Goal: Information Seeking & Learning: Learn about a topic

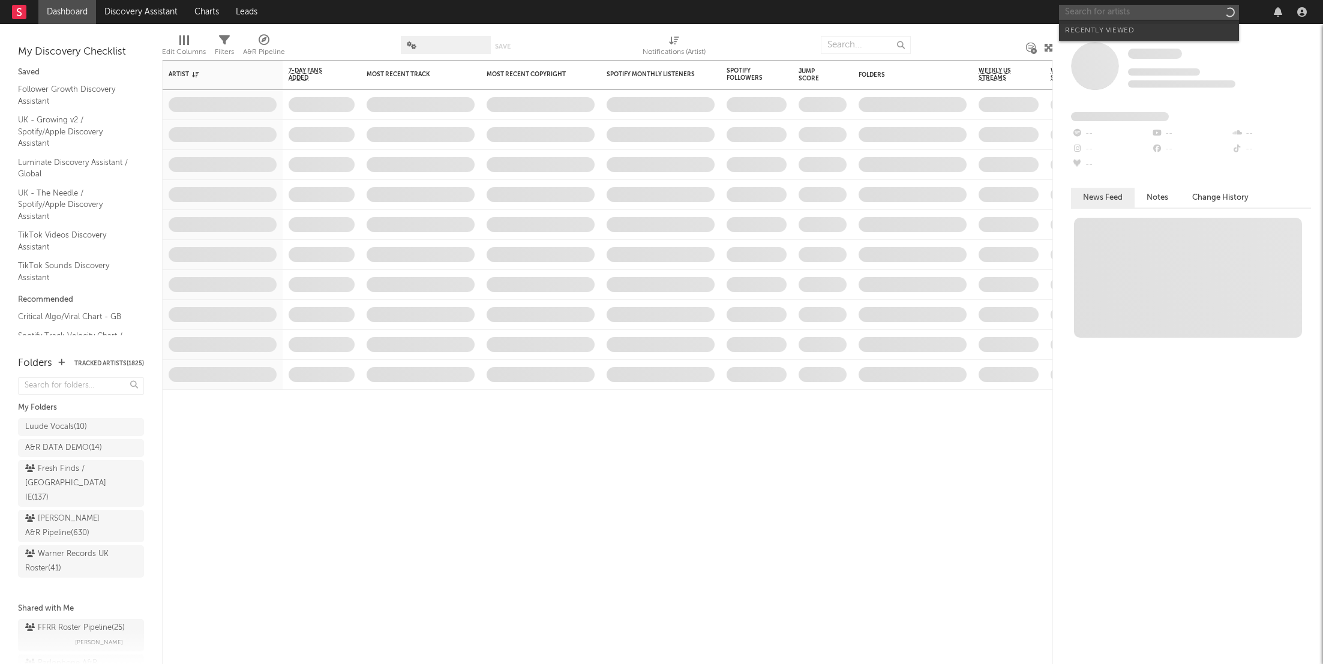
click at [1087, 16] on input "text" at bounding box center [1149, 12] width 180 height 15
click at [1113, 11] on input "text" at bounding box center [1149, 12] width 180 height 15
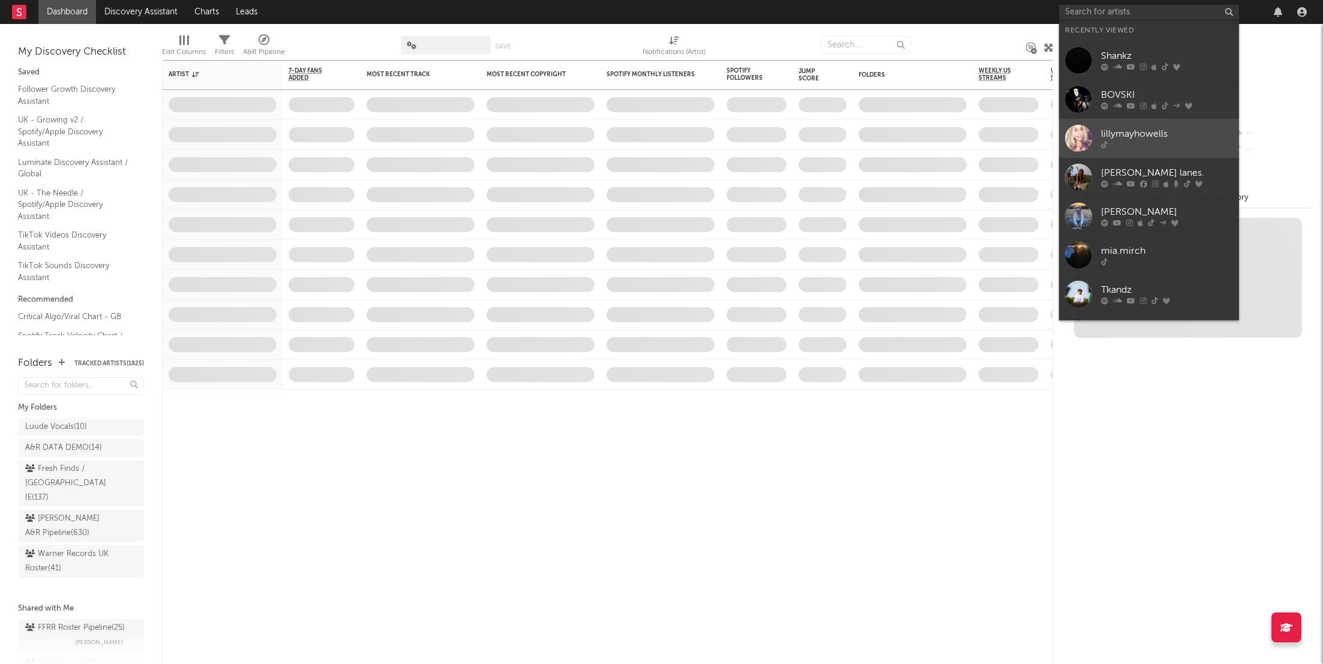
click at [1125, 131] on div "lillymayhowells" at bounding box center [1167, 134] width 132 height 14
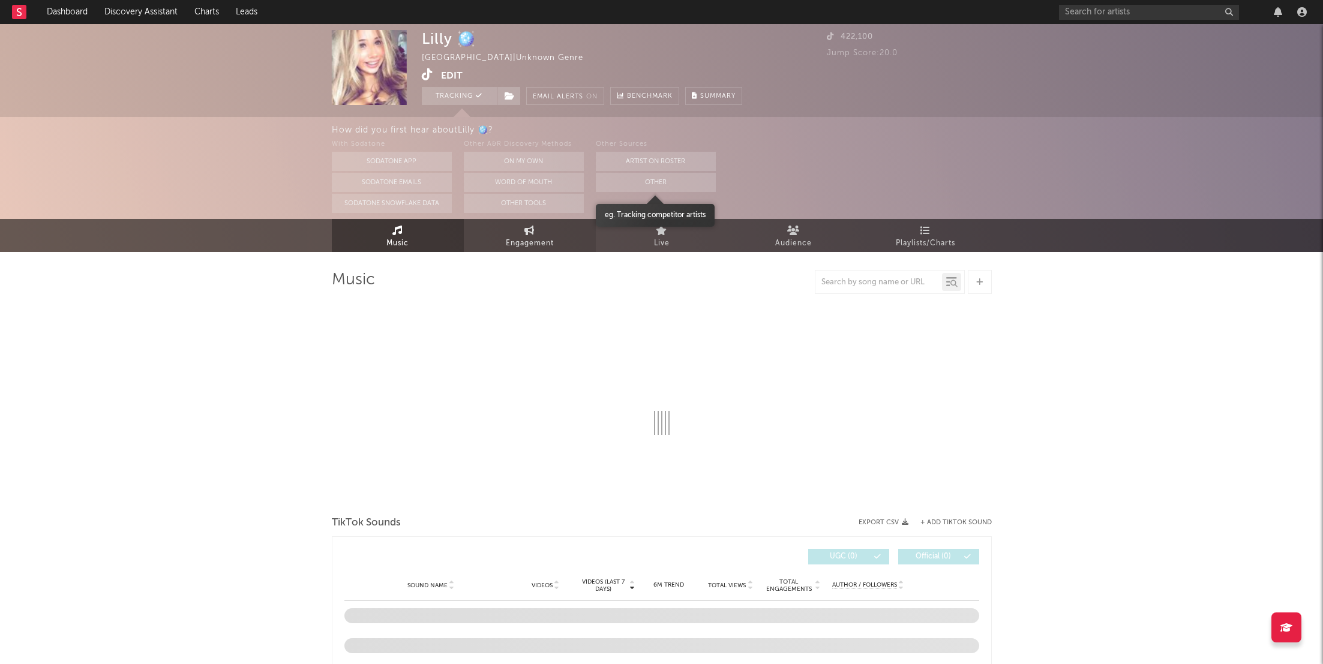
select select "1w"
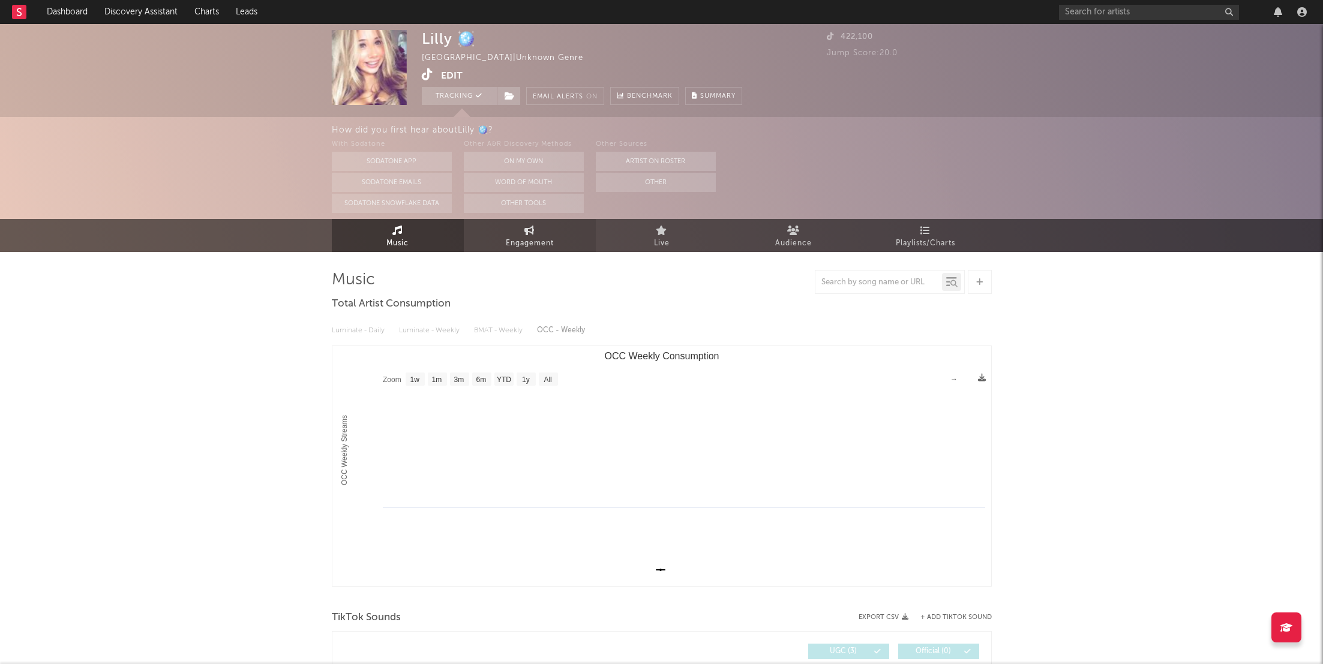
click at [545, 229] on link "Engagement" at bounding box center [530, 235] width 132 height 33
select select "1w"
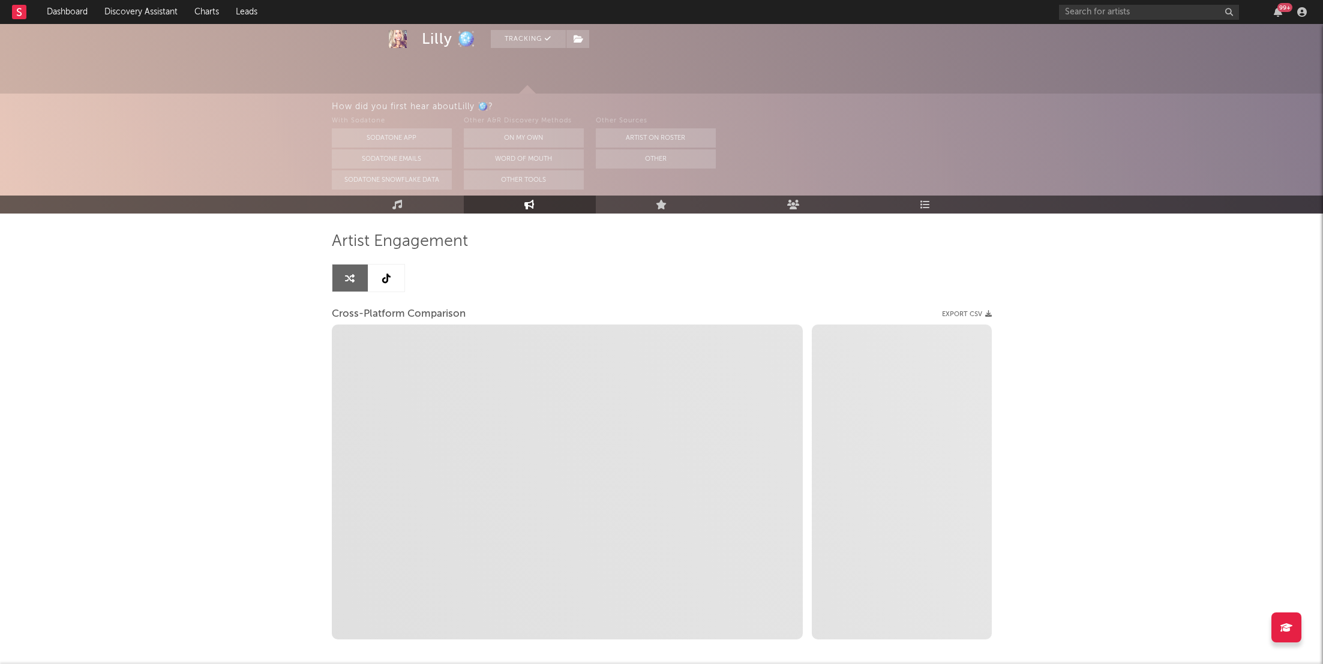
scroll to position [43, 0]
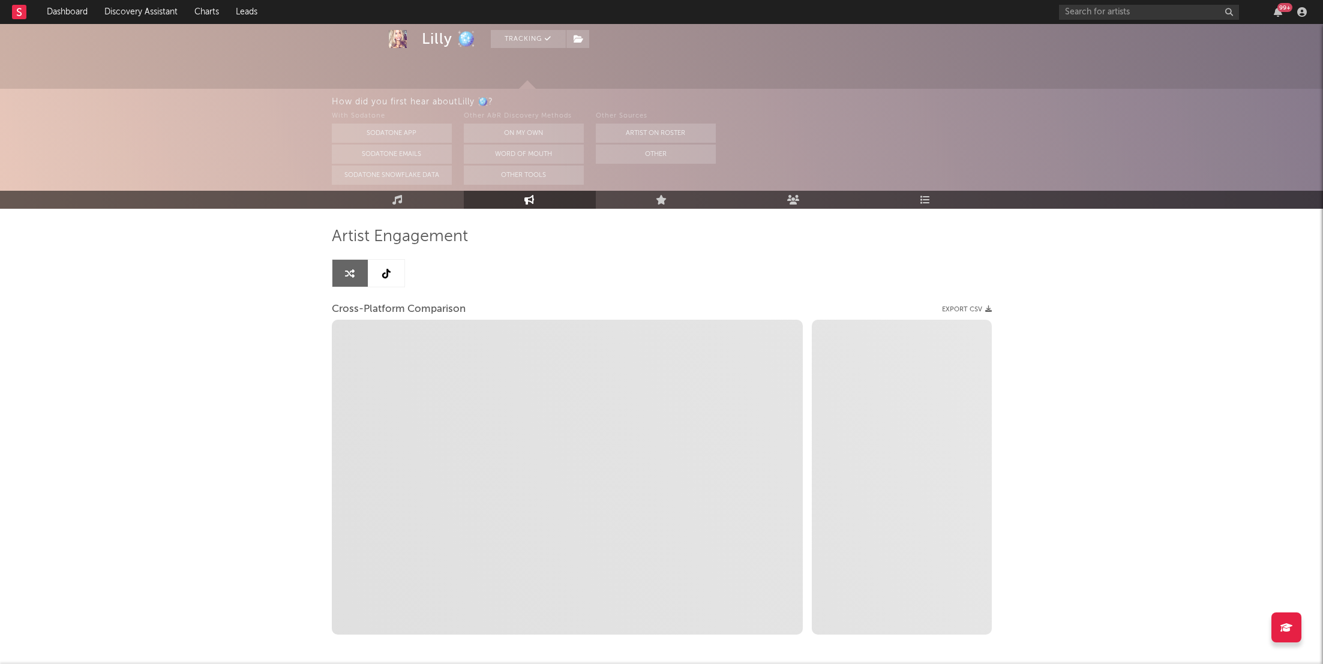
select select "1m"
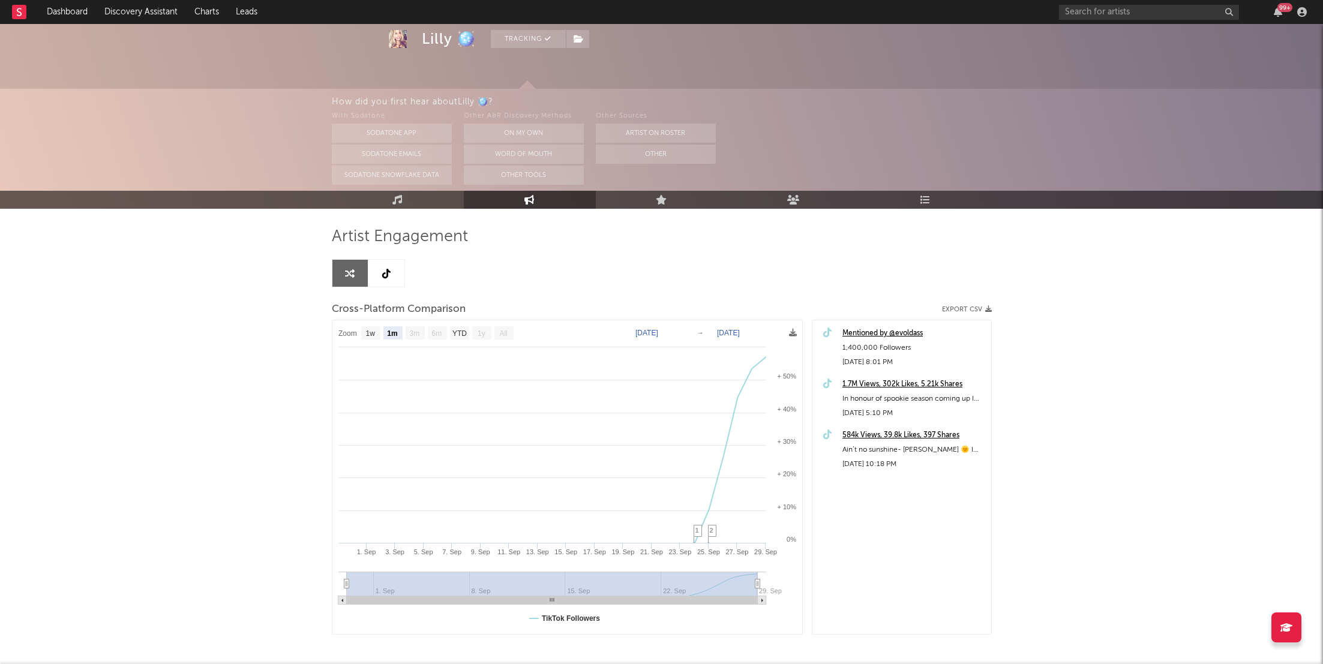
click at [878, 337] on div "Mentioned by @evoldass" at bounding box center [913, 333] width 143 height 14
click at [1276, 9] on icon "button" at bounding box center [1277, 12] width 8 height 10
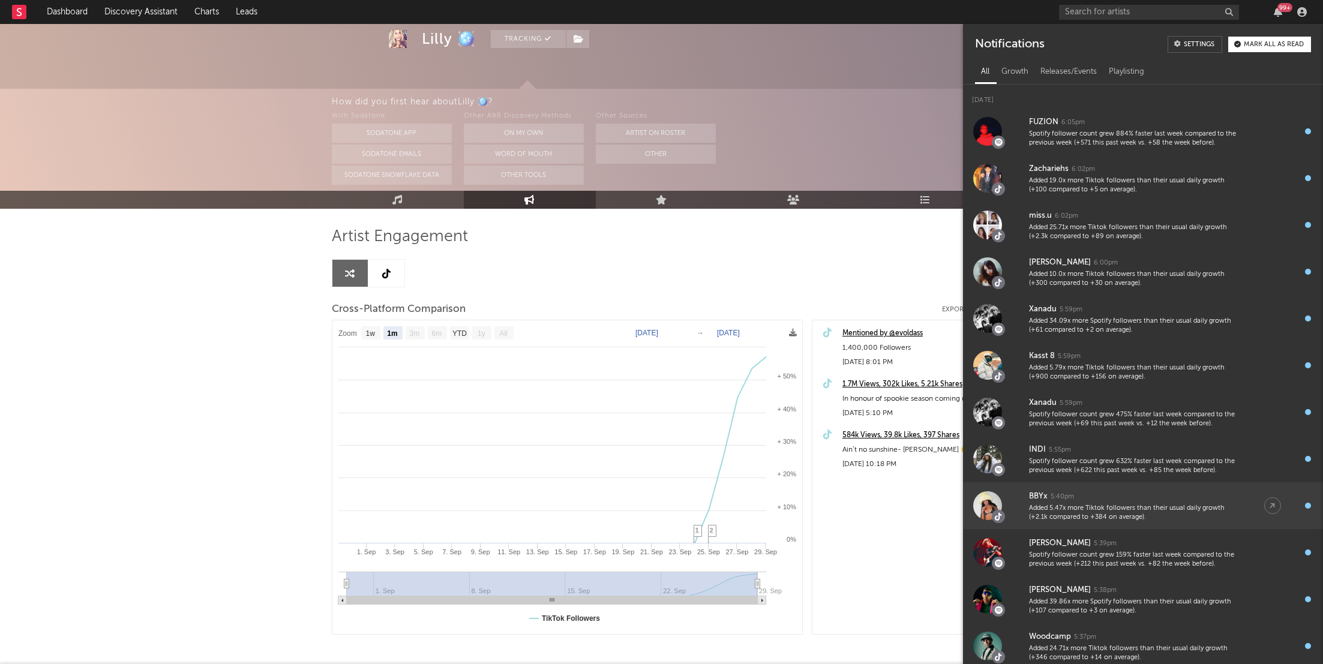
click at [1155, 506] on div "Added 5.47x more Tiktok followers than their usual daily growth (+2.1k compared…" at bounding box center [1134, 513] width 211 height 19
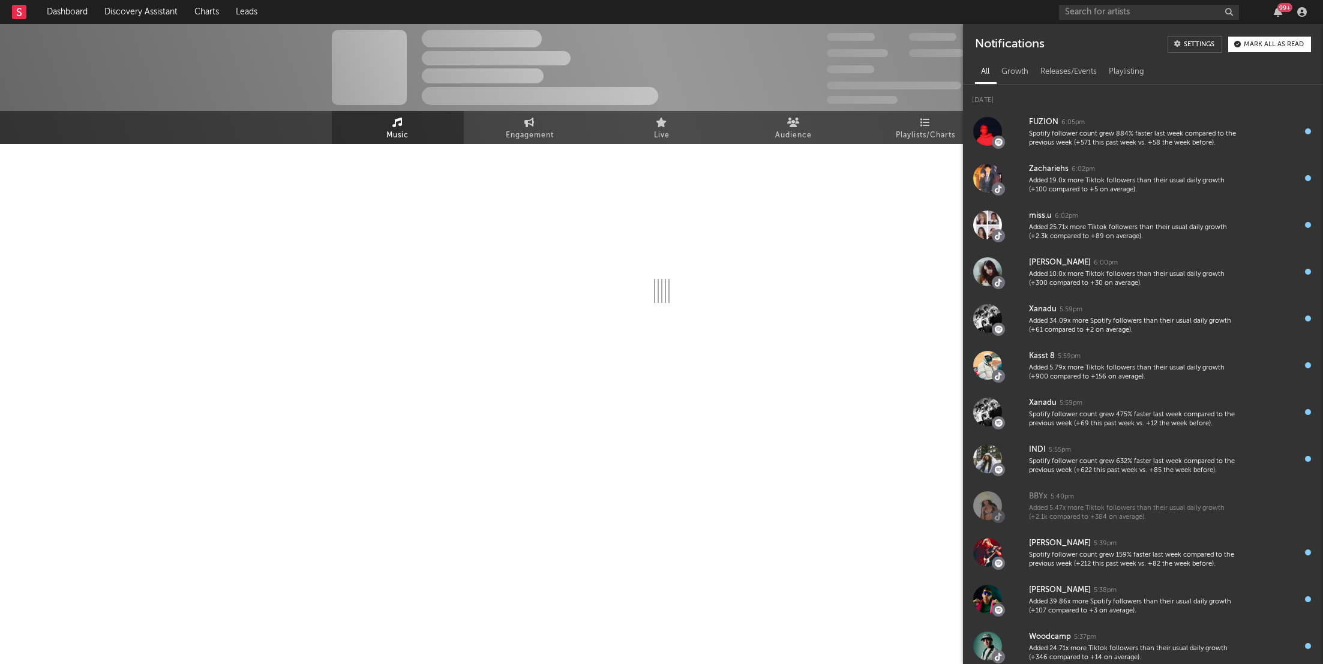
click at [768, 417] on html "Dashboard Discovery Assistant Charts Leads 99 + Notifications Settings Mark all…" at bounding box center [661, 208] width 1323 height 417
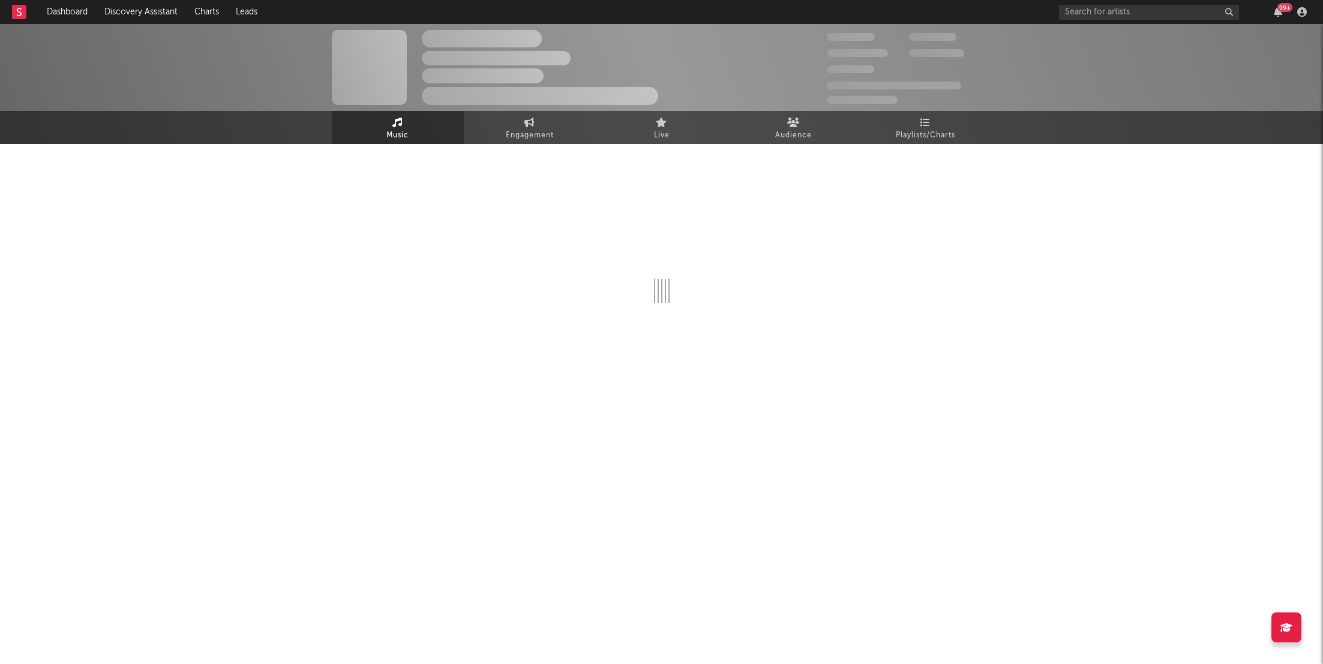
select select "6m"
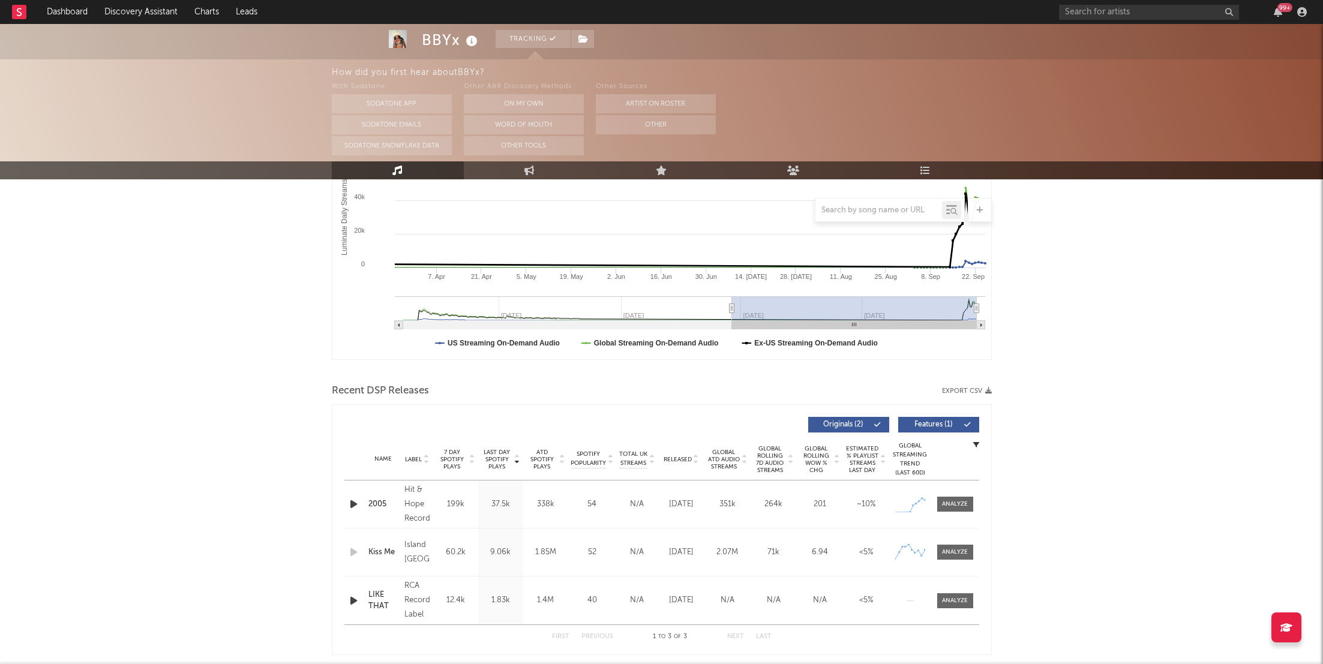
scroll to position [245, 0]
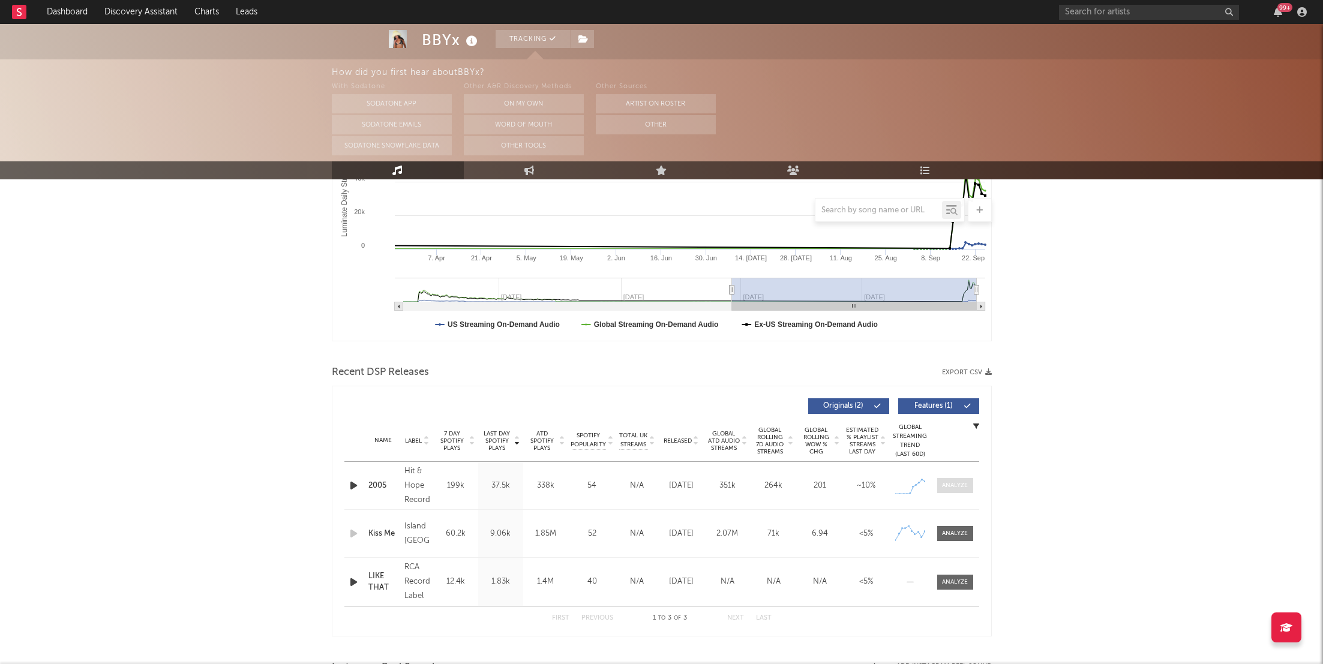
click at [955, 489] on div at bounding box center [955, 485] width 26 height 9
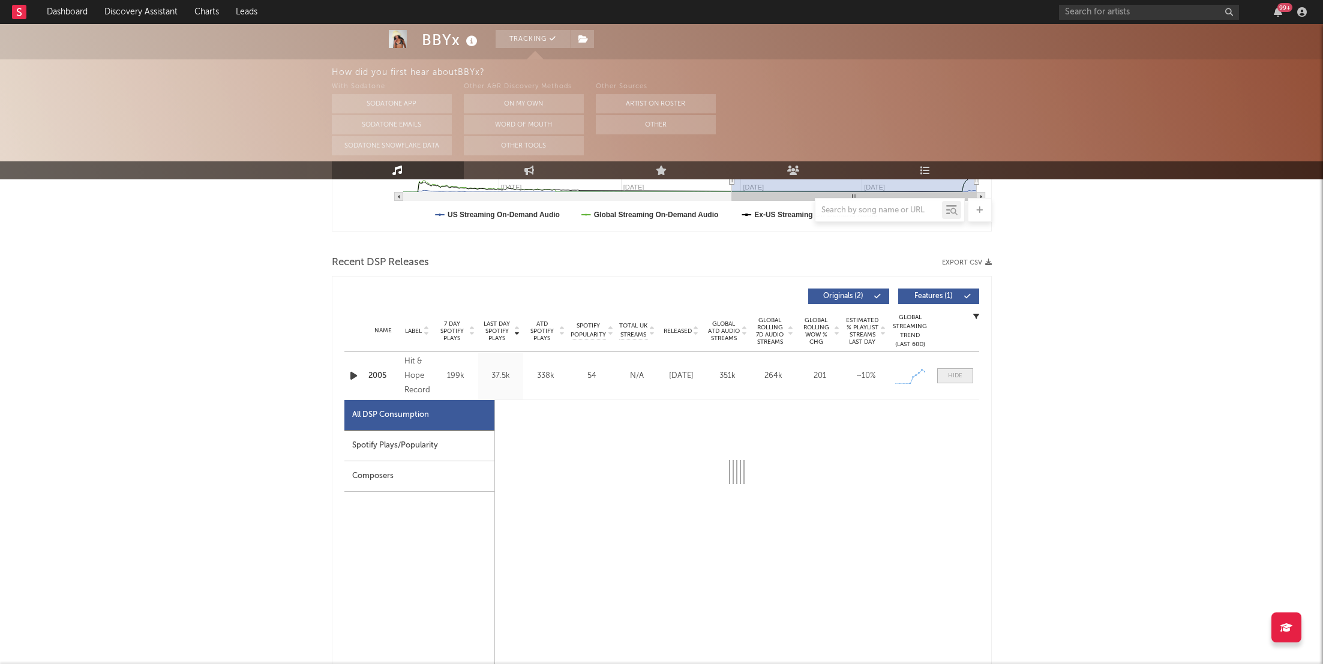
select select "1w"
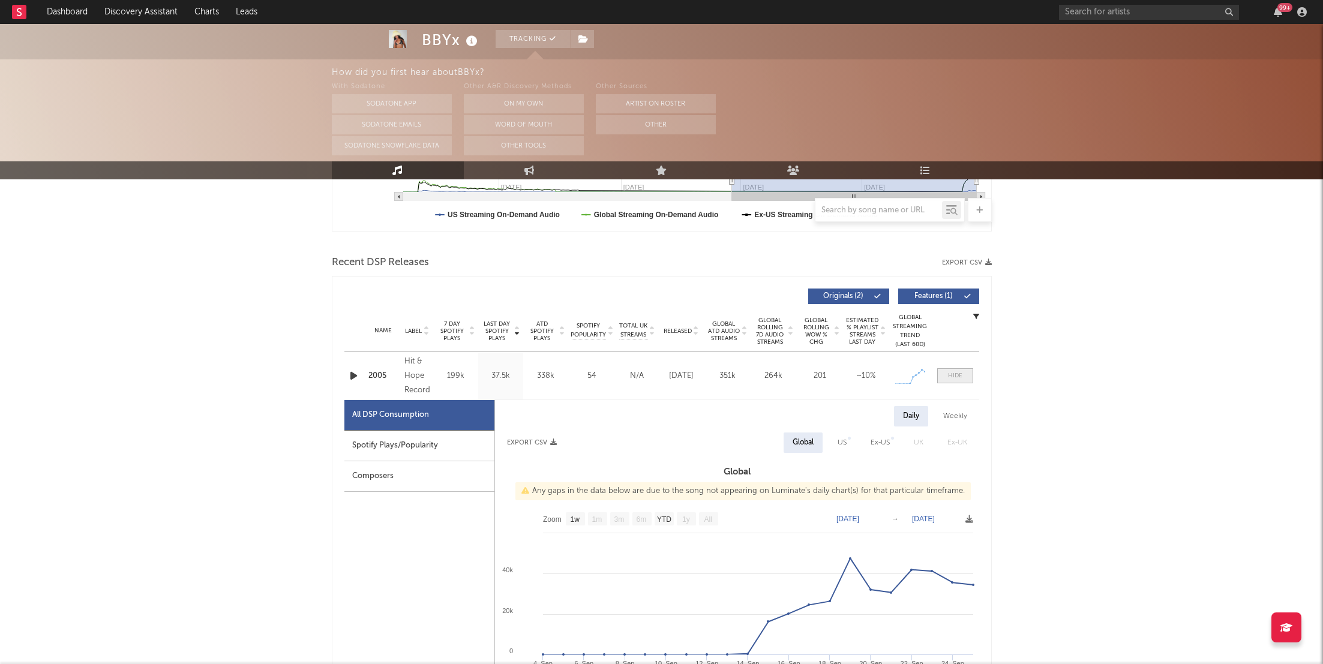
scroll to position [418, 0]
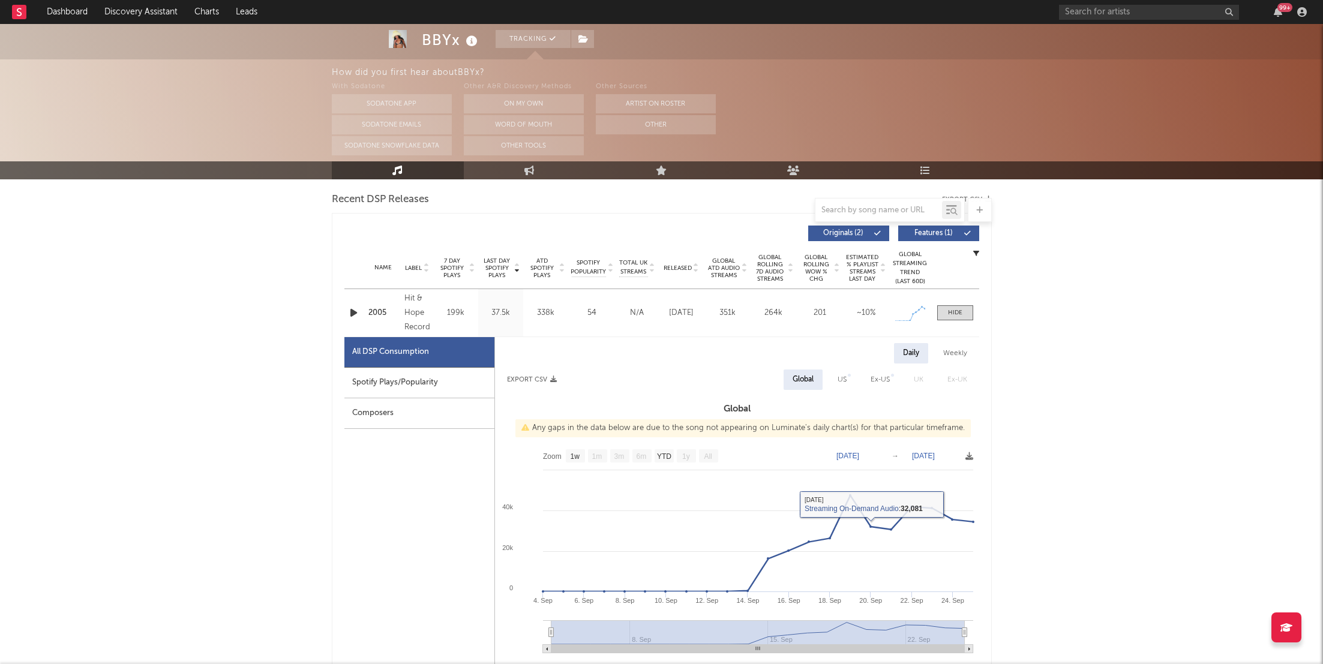
click at [440, 380] on div "Spotify Plays/Popularity" at bounding box center [419, 383] width 150 height 31
select select "1w"
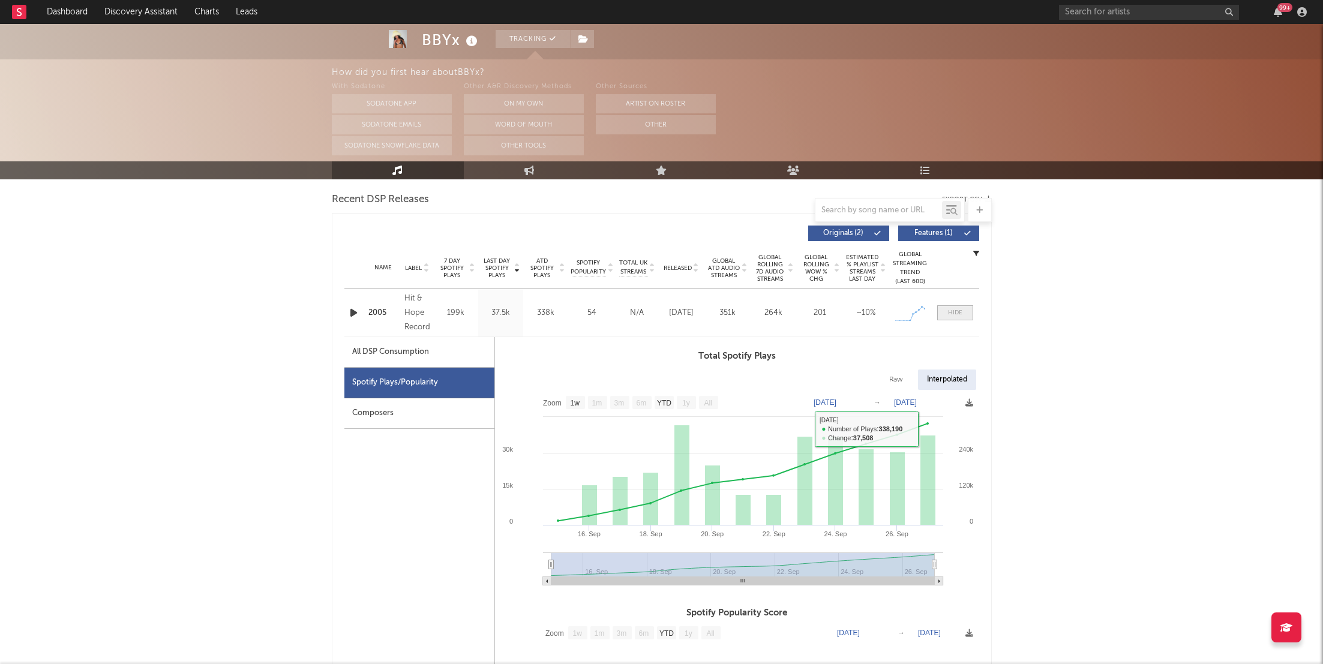
click at [965, 310] on span at bounding box center [955, 312] width 36 height 15
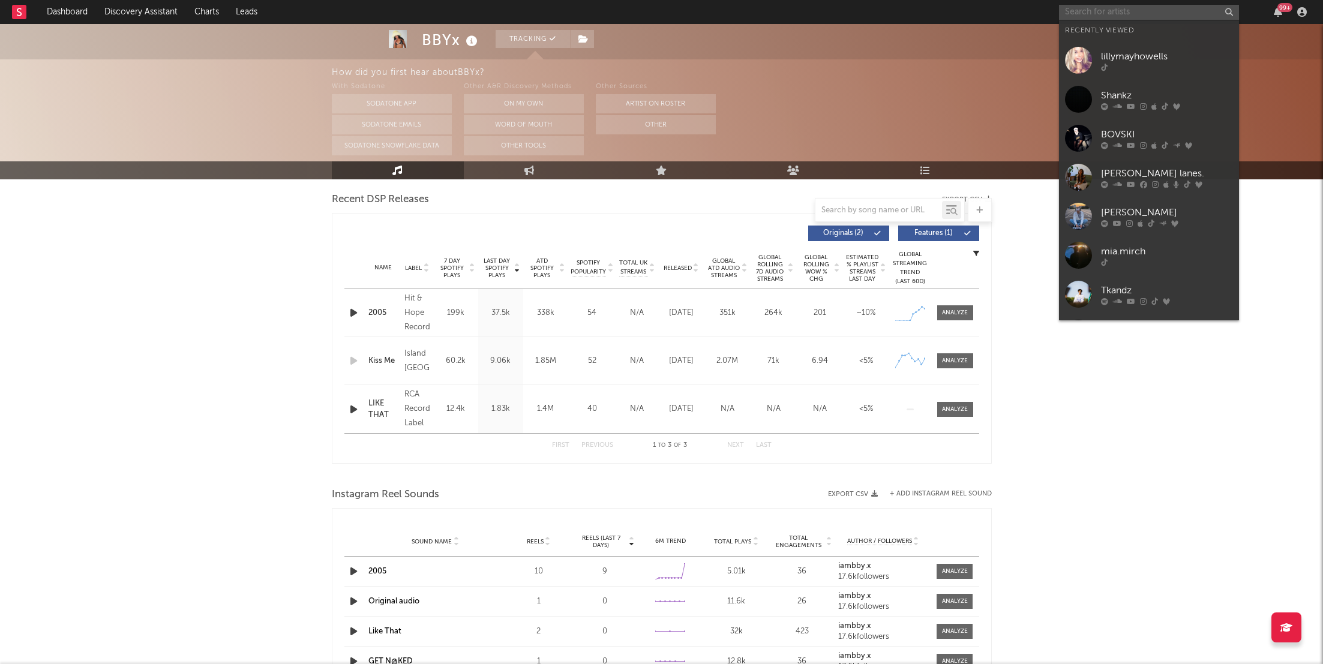
click at [1100, 17] on input "text" at bounding box center [1149, 12] width 180 height 15
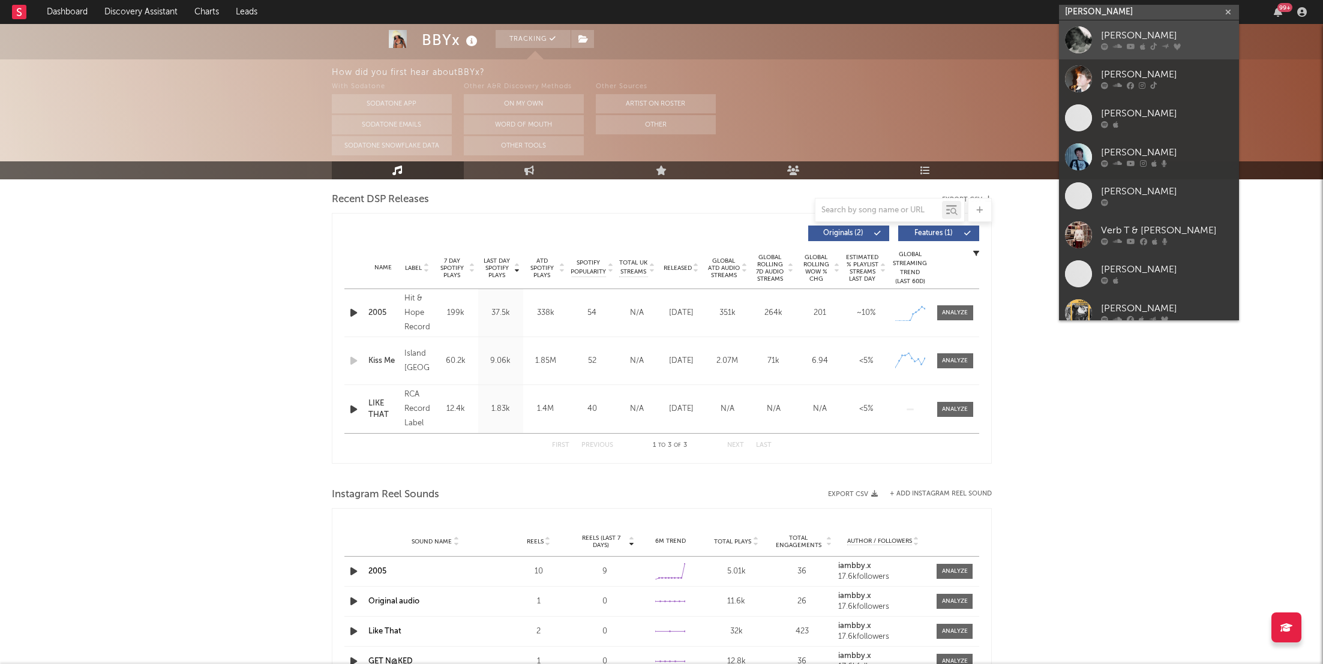
type input "[PERSON_NAME]"
click at [1106, 49] on icon at bounding box center [1104, 46] width 7 height 7
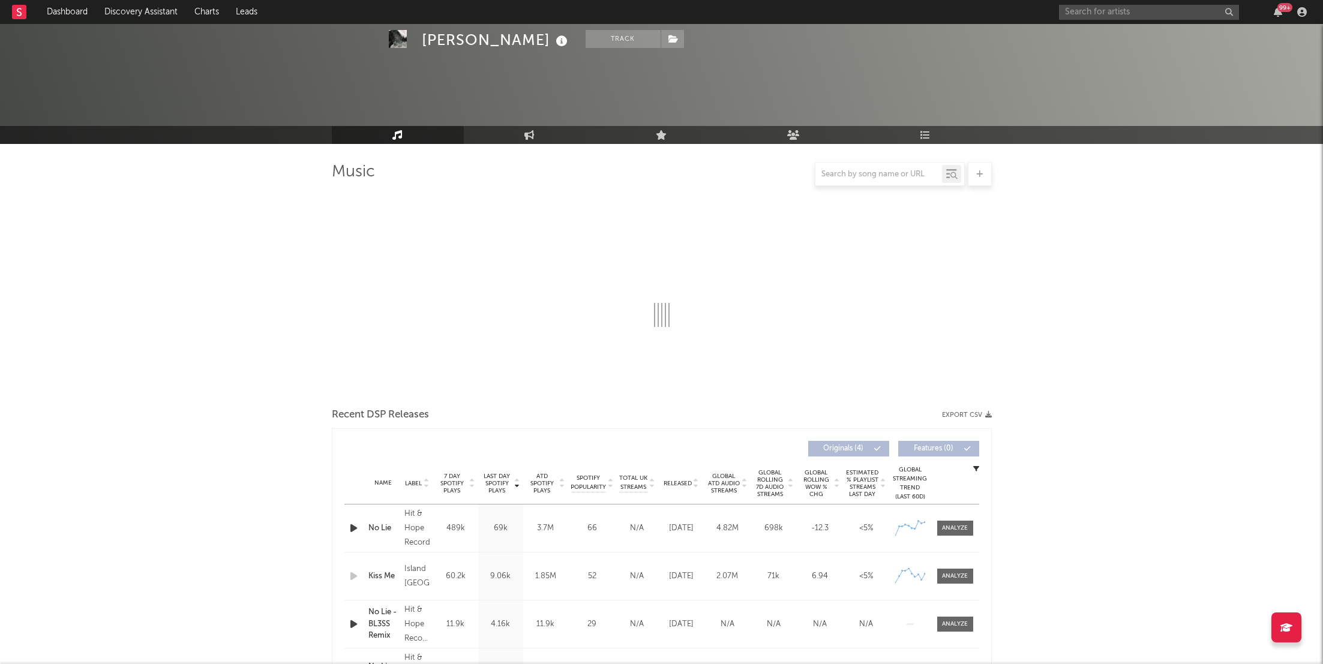
scroll to position [139, 0]
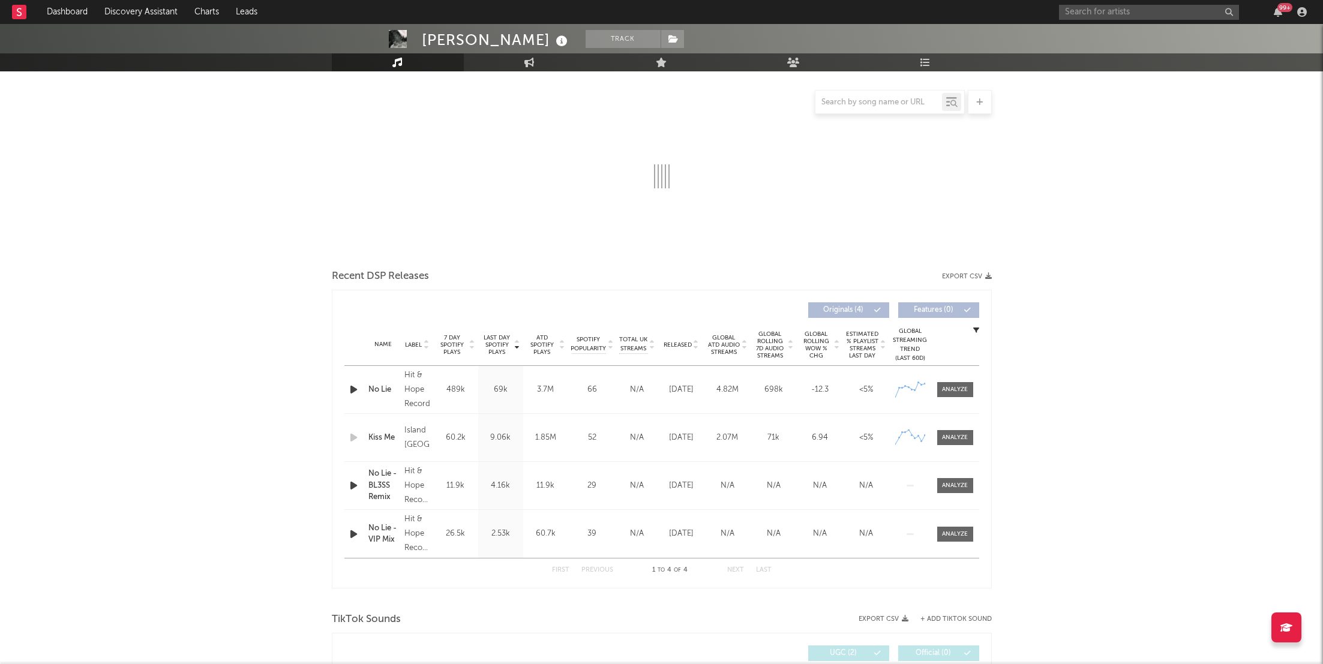
select select "1w"
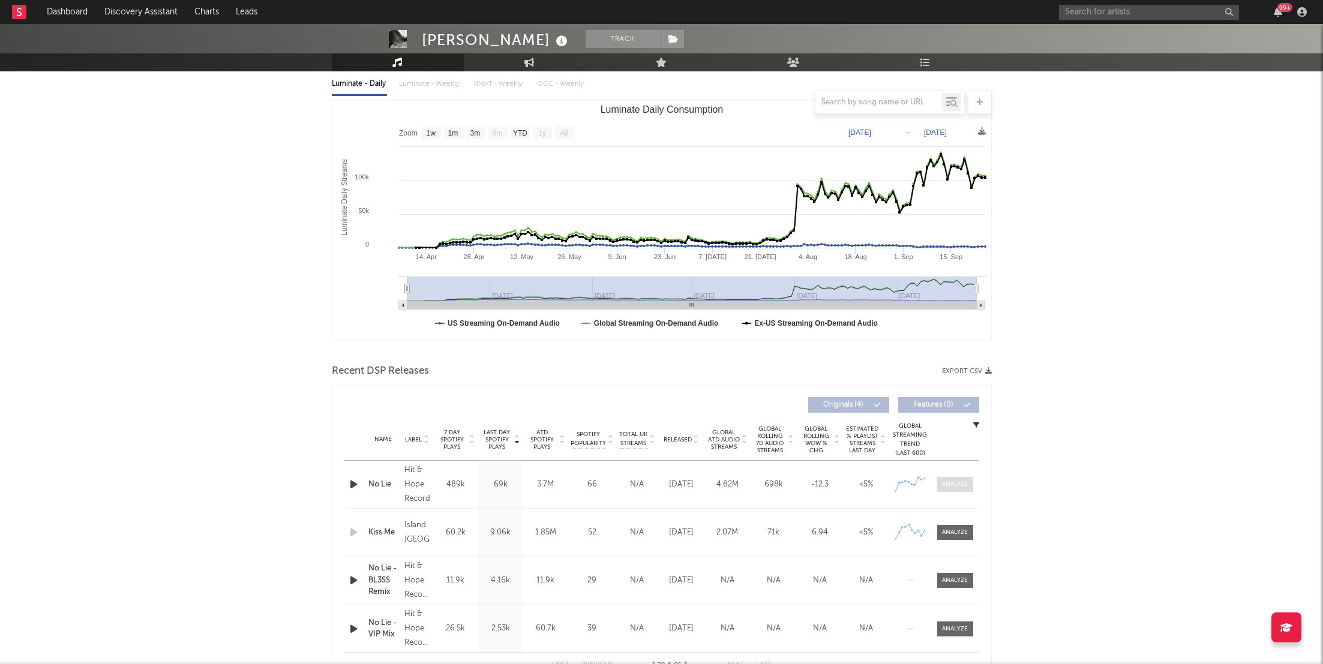
click at [957, 487] on div at bounding box center [955, 484] width 26 height 9
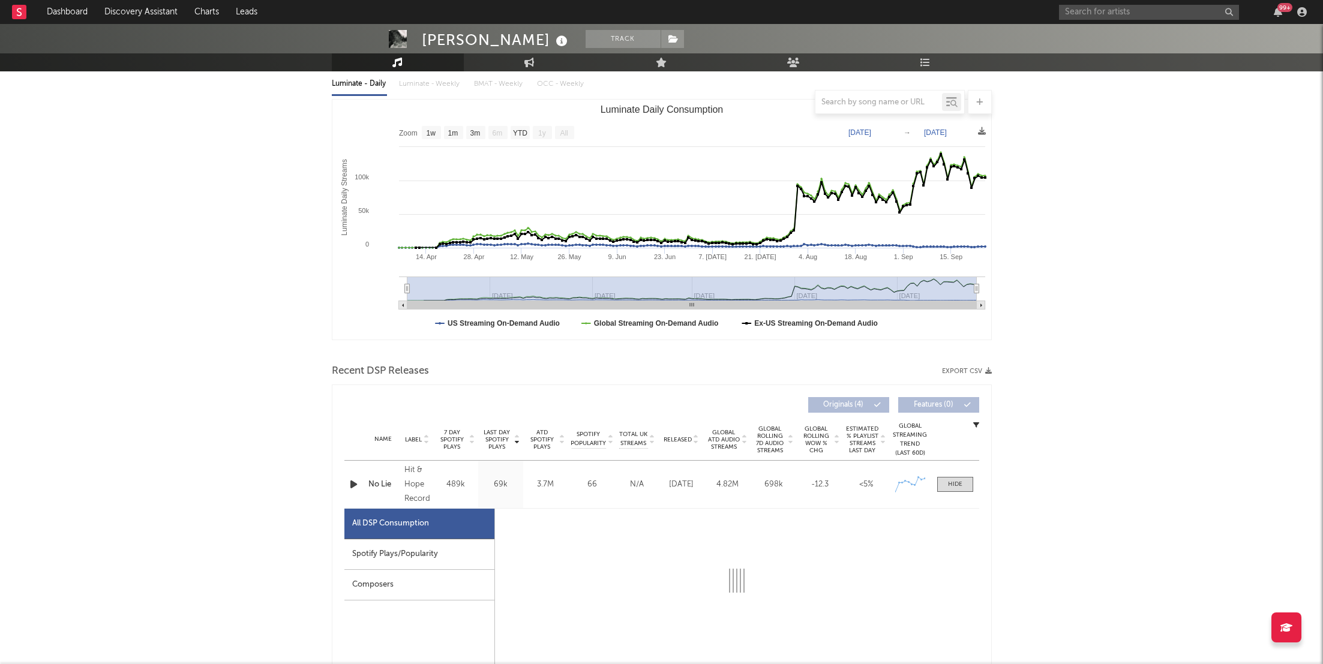
select select "1w"
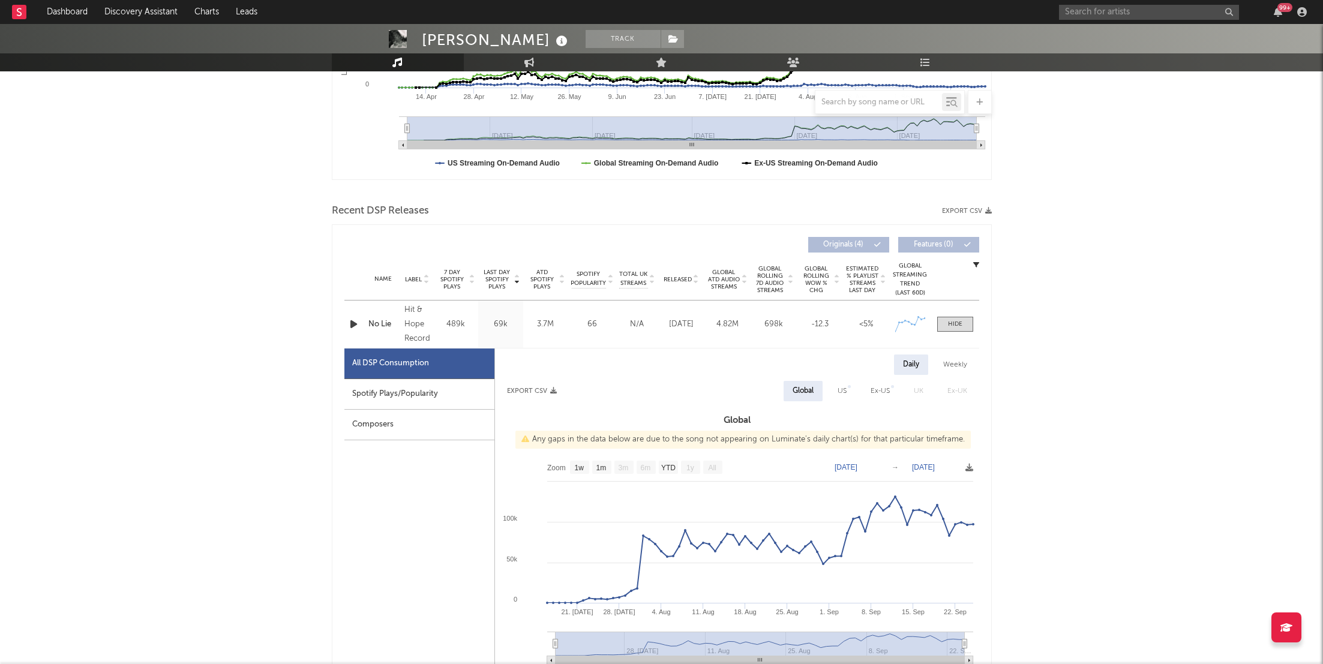
scroll to position [307, 0]
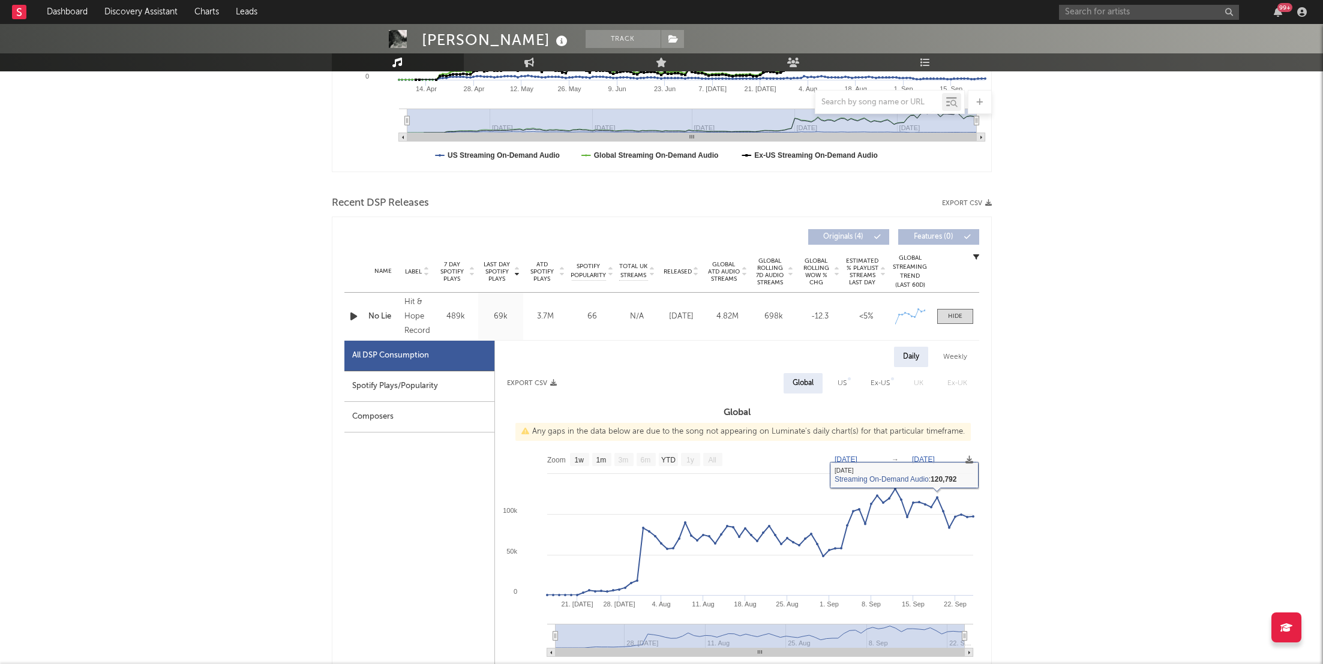
click at [446, 382] on div "Spotify Plays/Popularity" at bounding box center [419, 386] width 150 height 31
select select "1w"
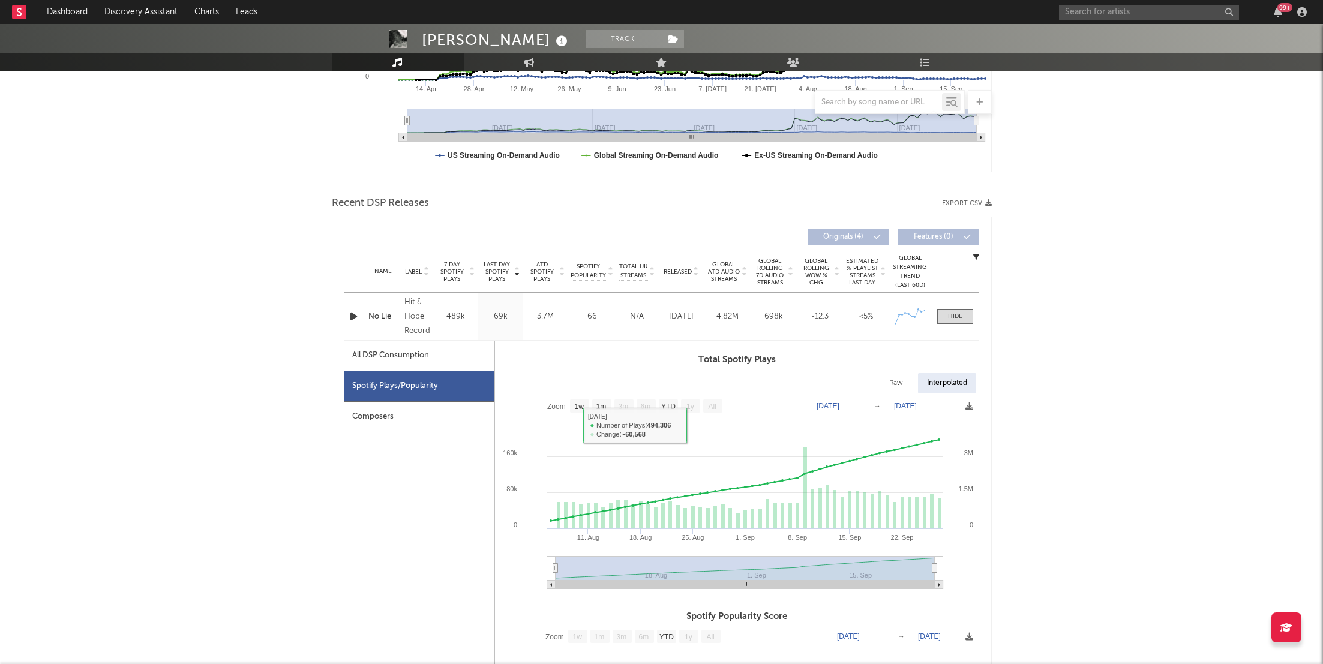
click at [399, 360] on div "All DSP Consumption" at bounding box center [390, 355] width 77 height 14
select select "1w"
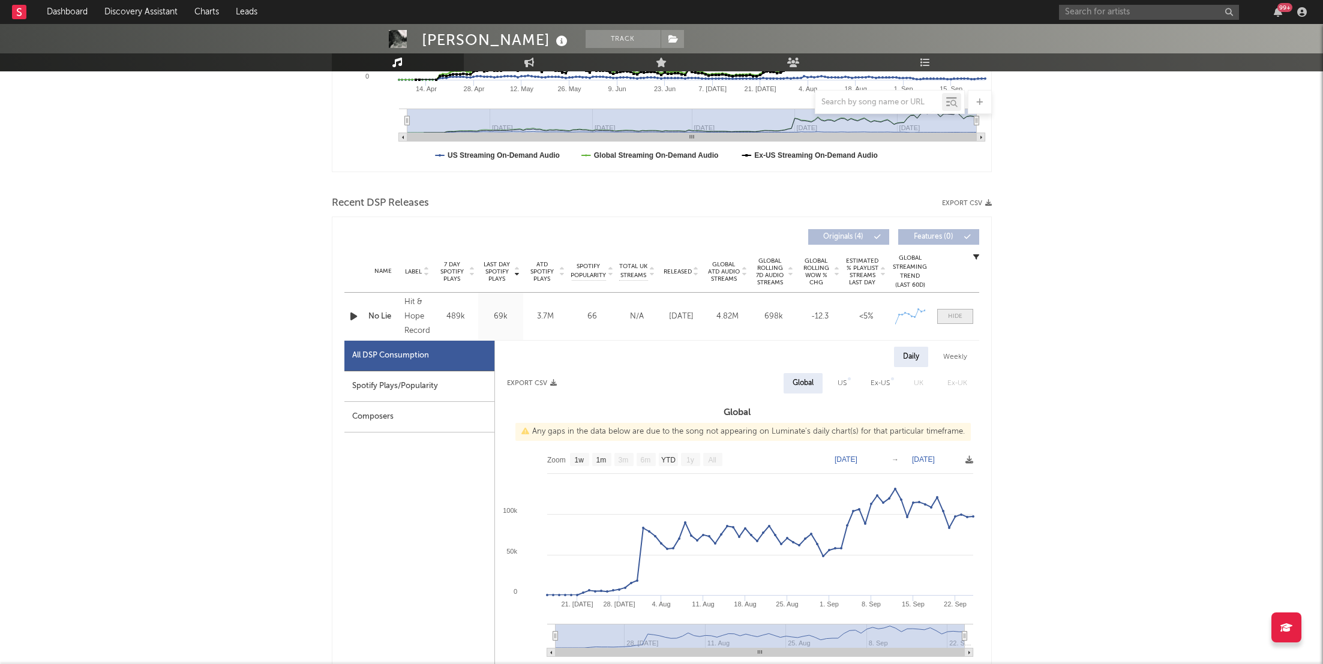
click at [952, 310] on span at bounding box center [955, 316] width 36 height 15
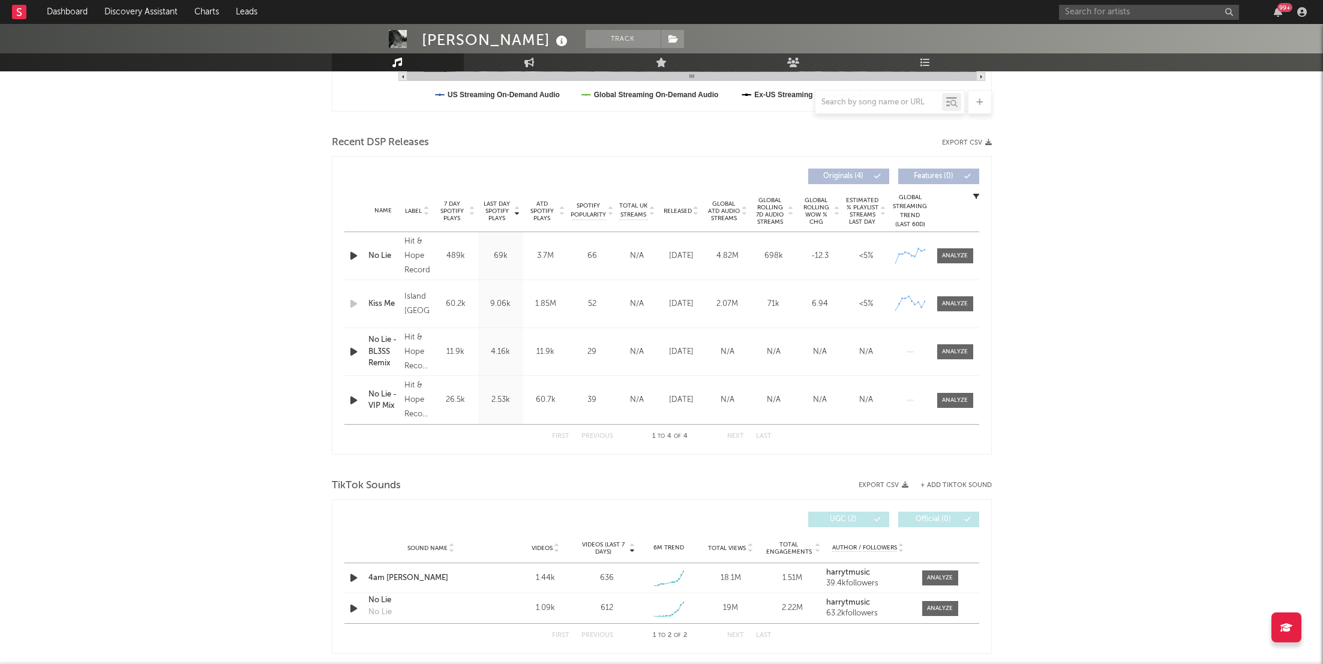
scroll to position [378, 0]
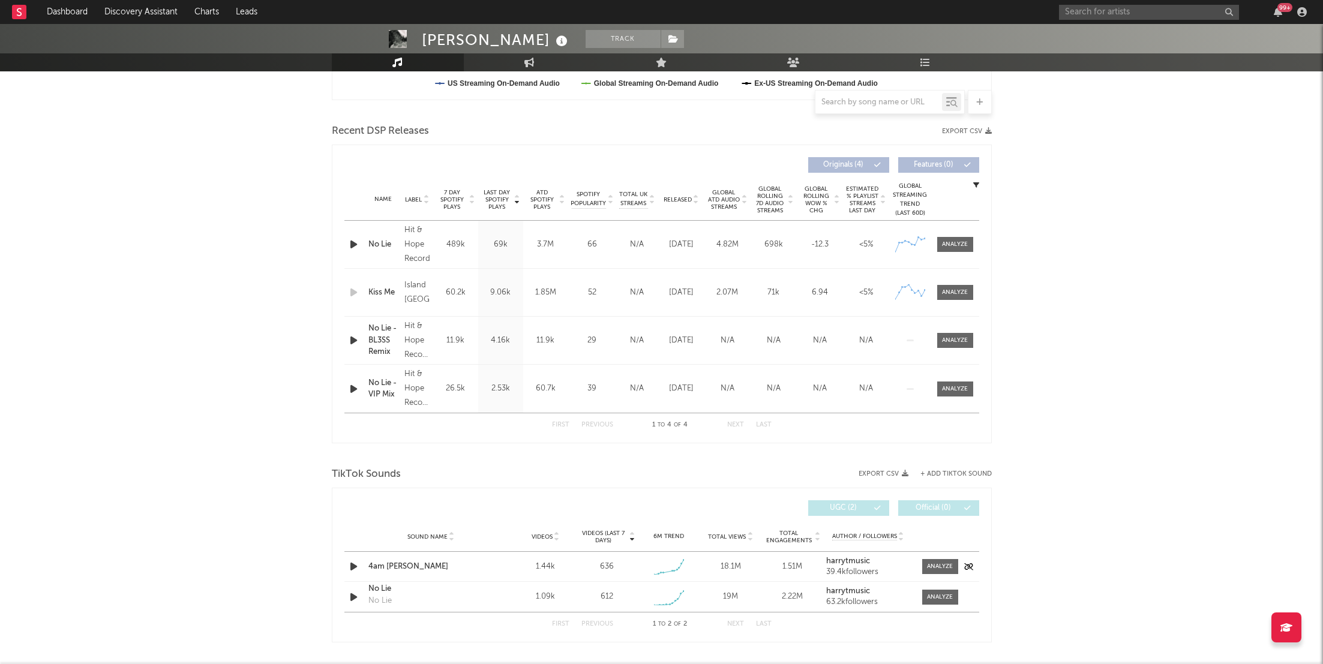
click at [929, 554] on div "Sound Name 4am [PERSON_NAME] Videos 1.44k Videos (last 7 days) 636 Weekly Growt…" at bounding box center [661, 566] width 635 height 29
click at [948, 576] on div "Sound Name 4am [PERSON_NAME] Videos 1.44k Videos (last 7 days) 636 Weekly Growt…" at bounding box center [661, 566] width 635 height 29
click at [947, 567] on div at bounding box center [940, 566] width 26 height 9
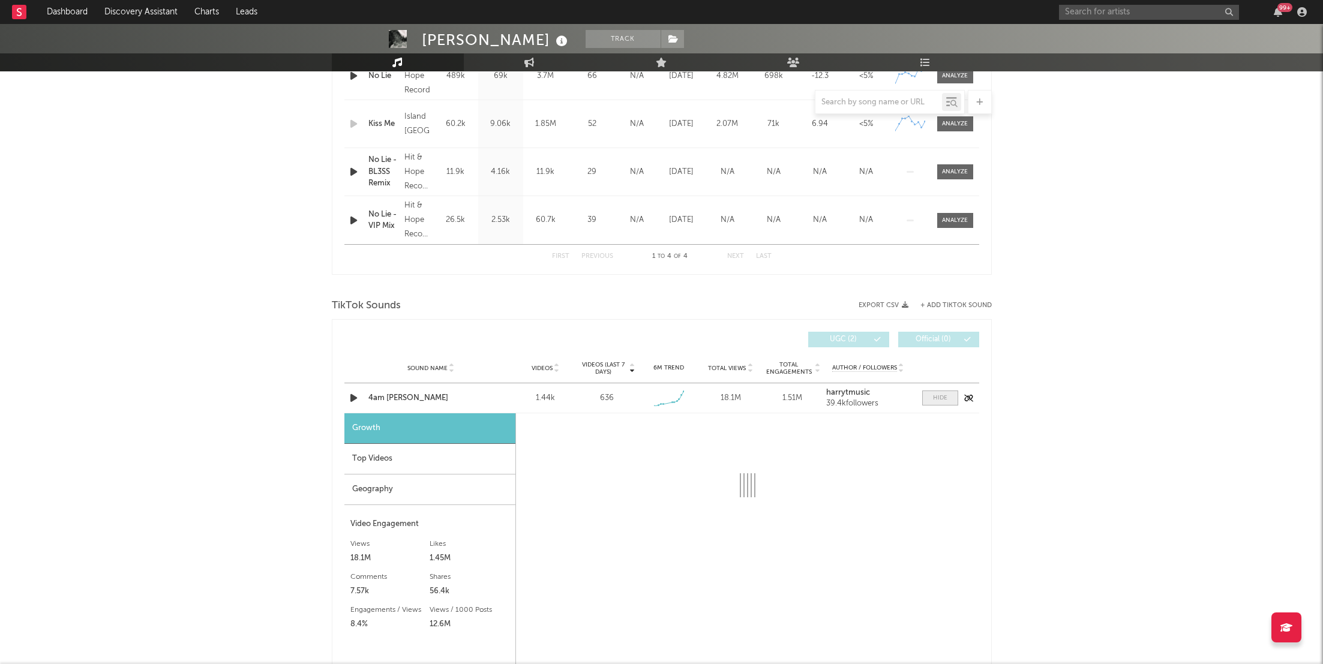
scroll to position [570, 0]
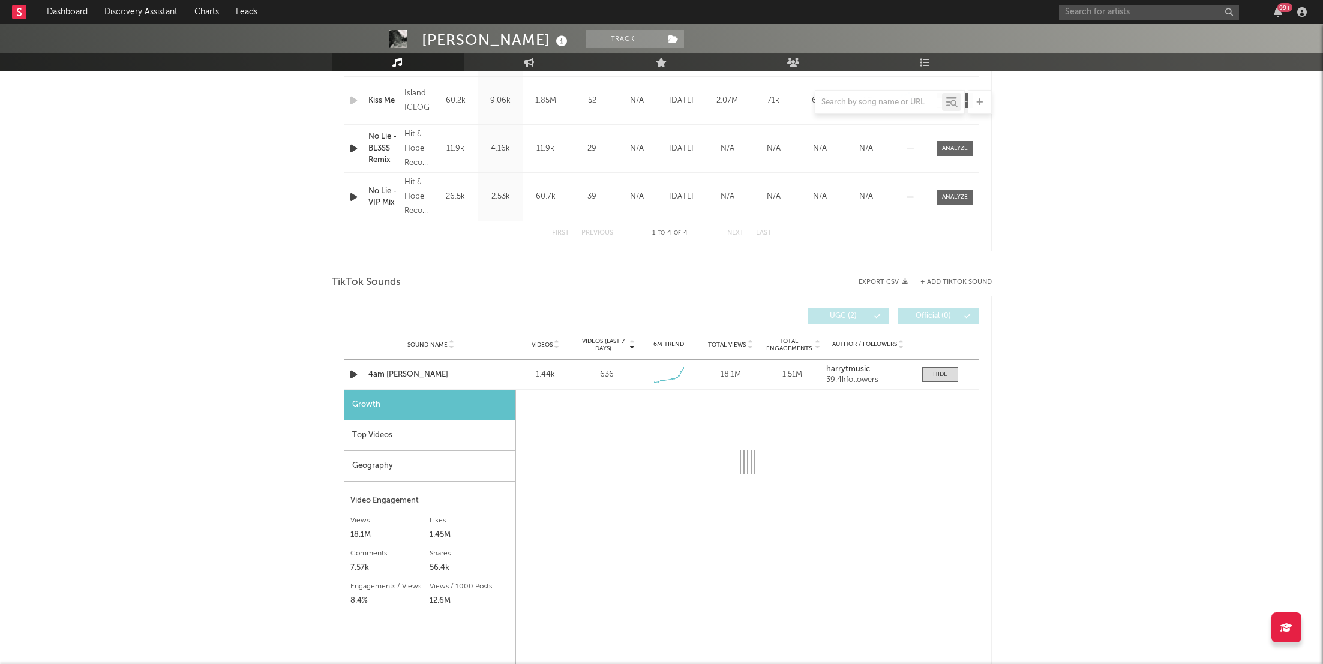
select select "1w"
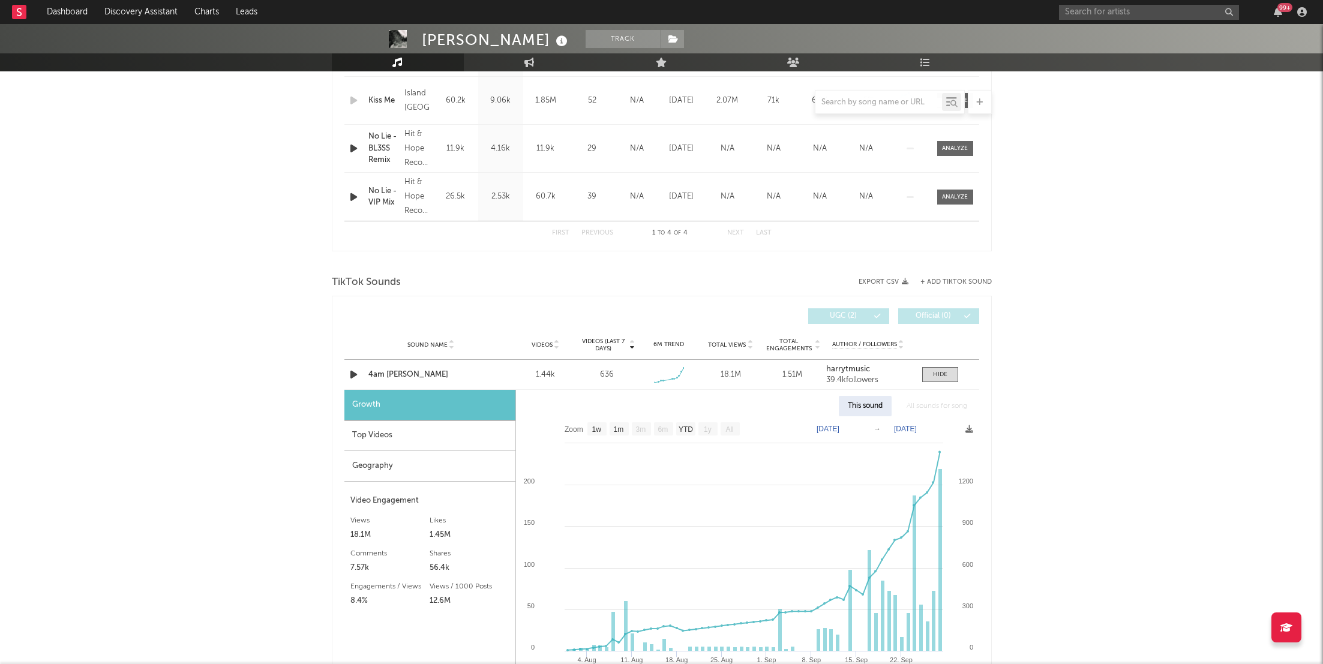
click at [338, 371] on div "Videos (last 7 days) Sound Name Videos Videos (last 7 days) Total Views Total E…" at bounding box center [662, 538] width 660 height 485
click at [351, 372] on icon "button" at bounding box center [353, 374] width 13 height 15
click at [391, 369] on div "4am [PERSON_NAME]" at bounding box center [430, 375] width 125 height 12
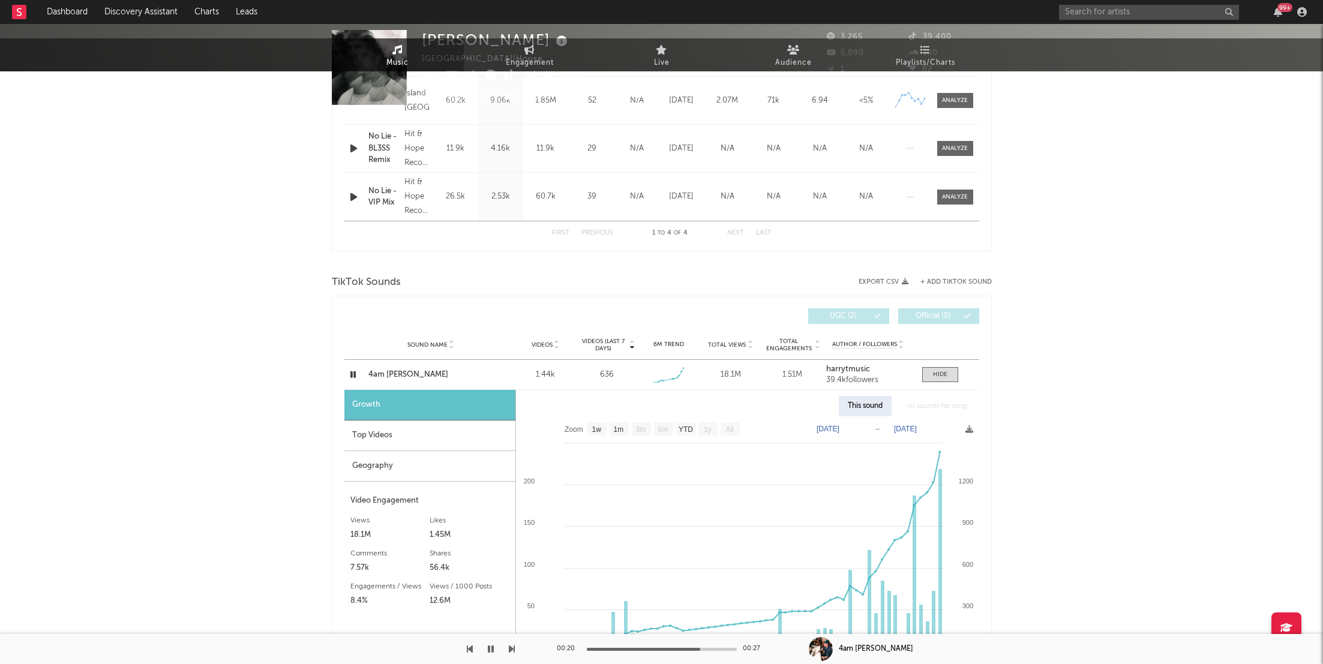
scroll to position [0, 0]
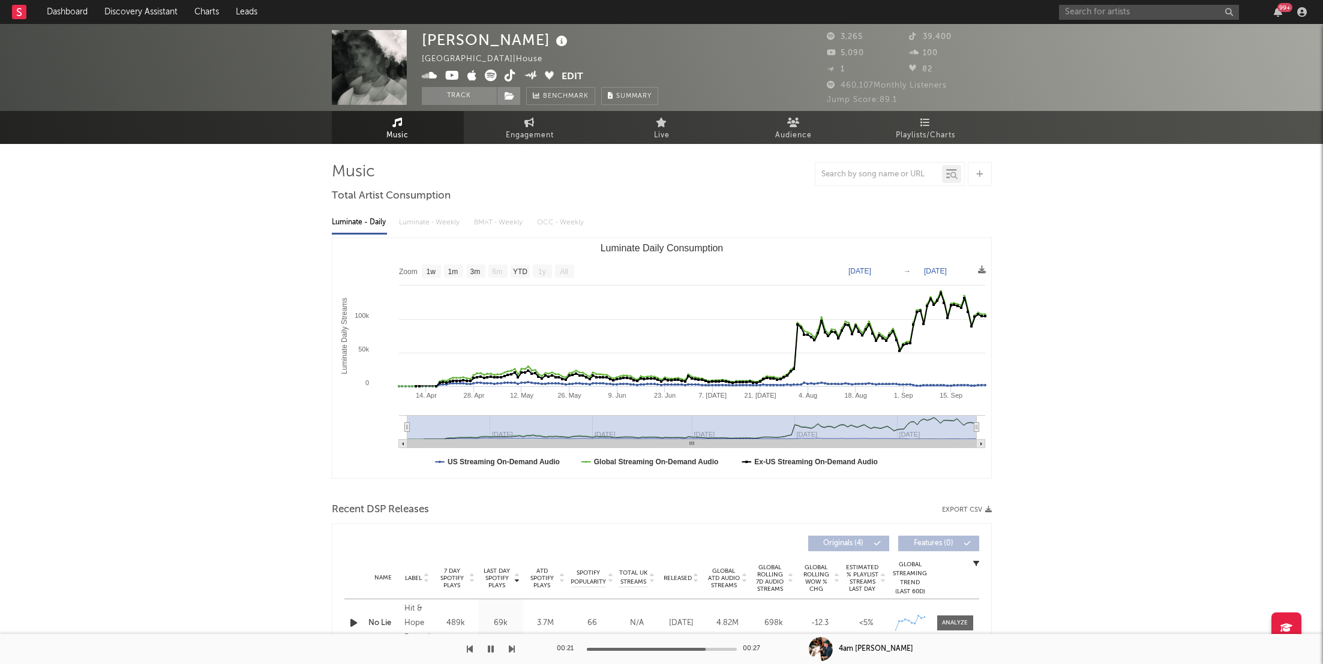
click at [492, 651] on icon "button" at bounding box center [491, 649] width 6 height 10
click at [1273, 12] on icon "button" at bounding box center [1277, 12] width 8 height 10
